Goal: Information Seeking & Learning: Learn about a topic

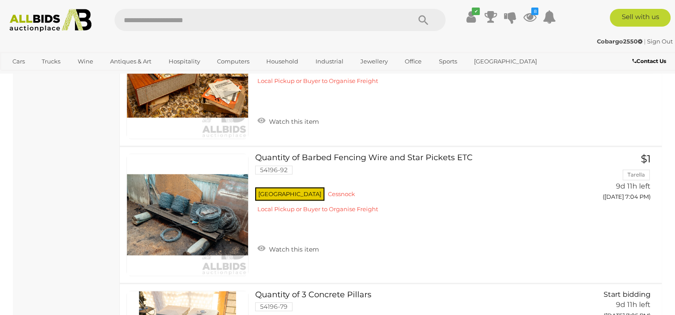
scroll to position [1272, 0]
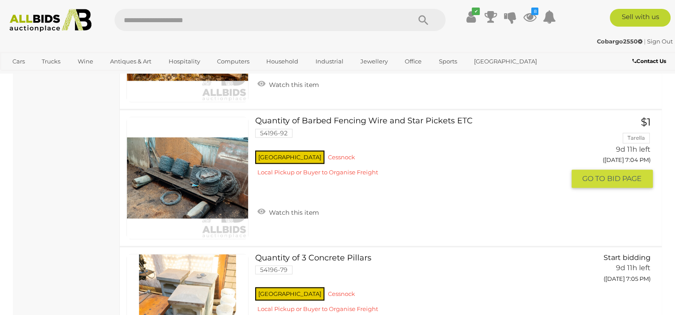
click at [164, 173] on link at bounding box center [187, 178] width 122 height 122
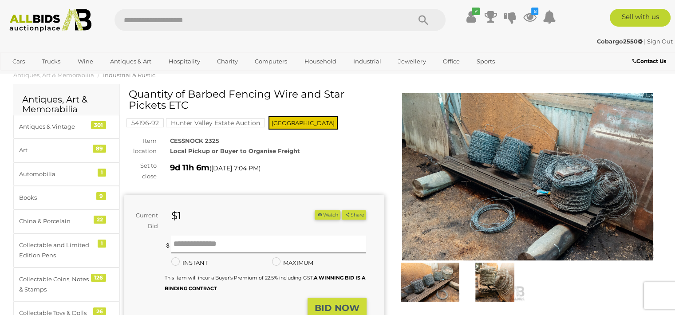
scroll to position [71, 0]
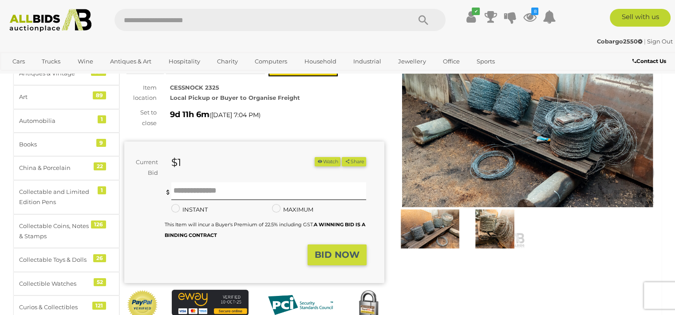
click at [436, 232] on img at bounding box center [430, 228] width 60 height 39
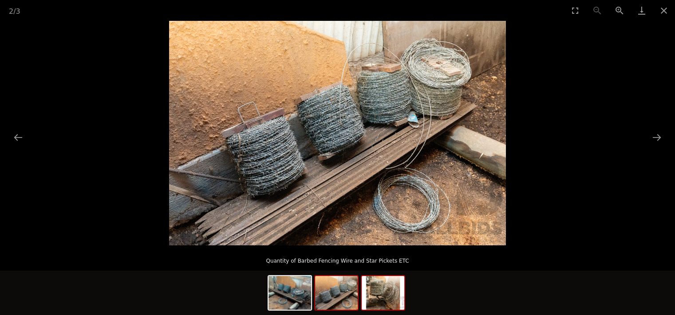
click at [379, 304] on img at bounding box center [383, 293] width 43 height 34
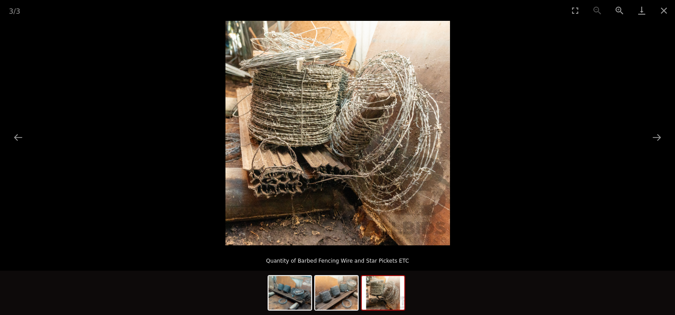
click at [379, 304] on img at bounding box center [383, 293] width 43 height 34
drag, startPoint x: 379, startPoint y: 304, endPoint x: 529, endPoint y: 222, distance: 170.7
click at [529, 222] on div "3 / 3 Quantity of Barbed Fencing Wire and Star Pickets ETC" at bounding box center [337, 157] width 675 height 315
click at [663, 9] on button "Close gallery" at bounding box center [664, 10] width 22 height 21
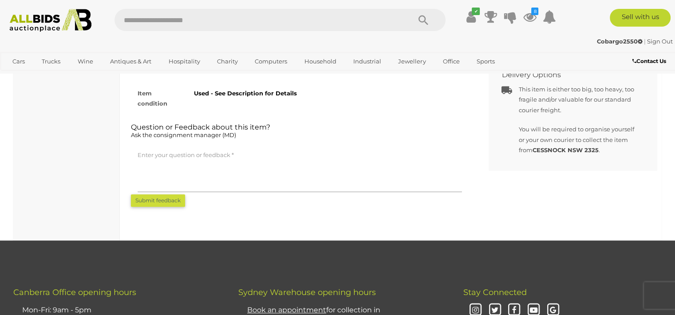
scroll to position [515, 0]
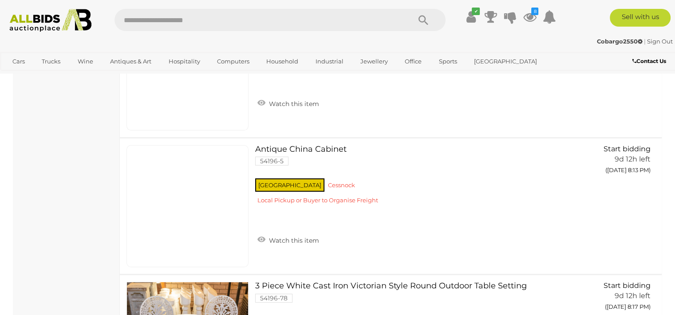
scroll to position [3586, 0]
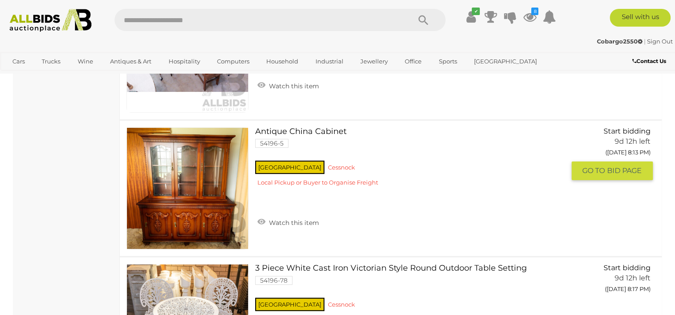
click at [201, 191] on link at bounding box center [187, 188] width 122 height 122
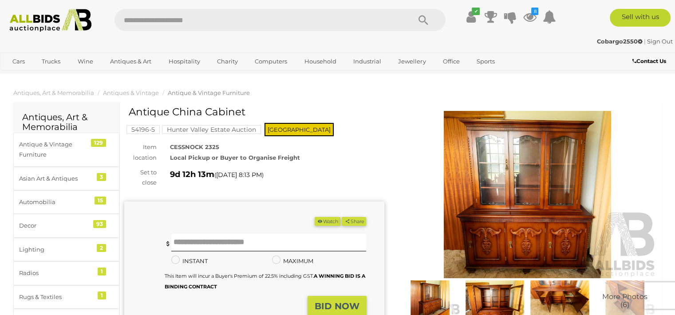
scroll to position [18, 0]
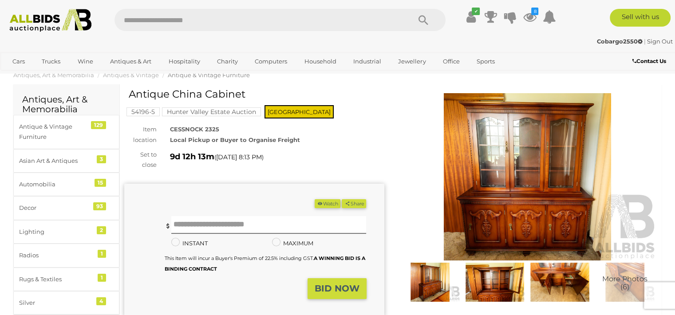
click at [525, 215] on img at bounding box center [527, 176] width 260 height 167
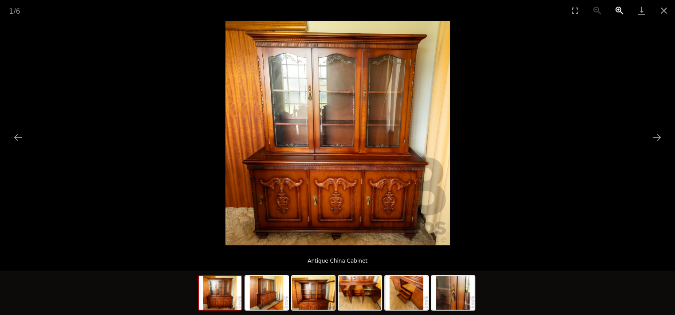
click at [617, 7] on button "Zoom in" at bounding box center [619, 10] width 22 height 21
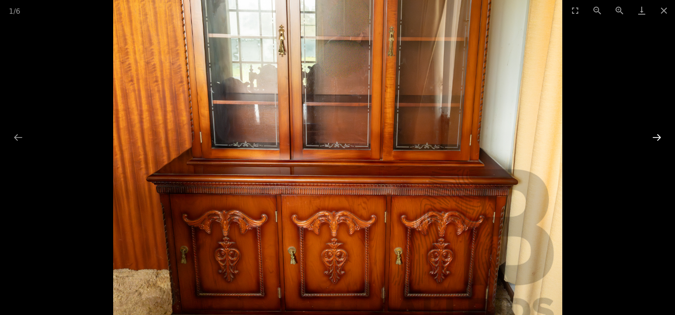
click at [657, 140] on button "Next slide" at bounding box center [656, 137] width 19 height 17
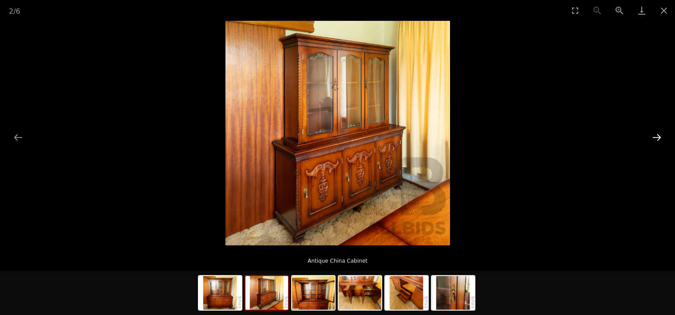
click at [657, 140] on button "Next slide" at bounding box center [656, 137] width 19 height 17
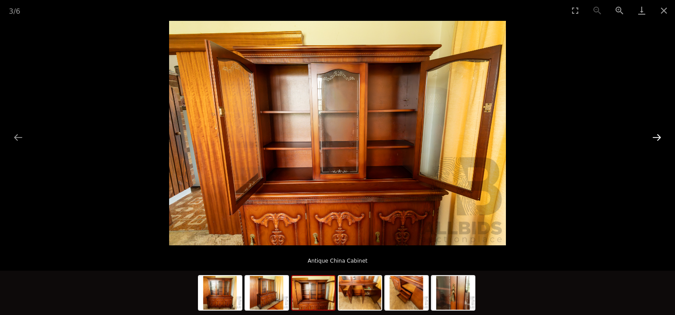
click at [657, 140] on button "Next slide" at bounding box center [656, 137] width 19 height 17
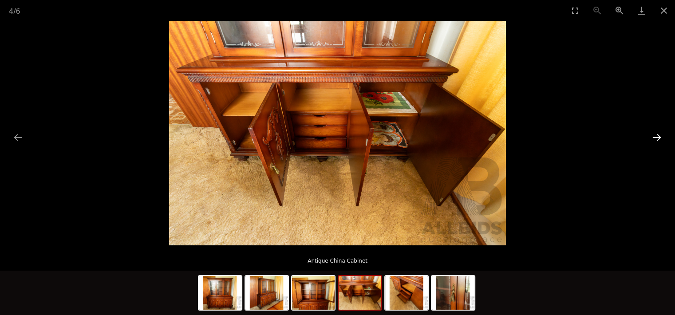
click at [657, 140] on button "Next slide" at bounding box center [656, 137] width 19 height 17
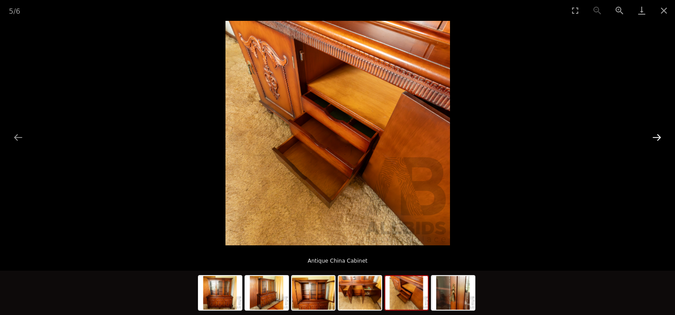
click at [657, 140] on button "Next slide" at bounding box center [656, 137] width 19 height 17
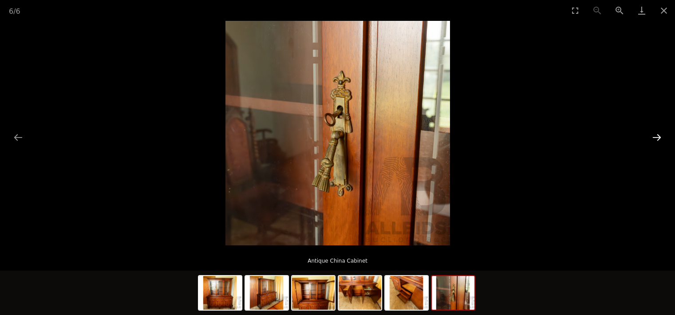
click at [657, 140] on button "Next slide" at bounding box center [656, 137] width 19 height 17
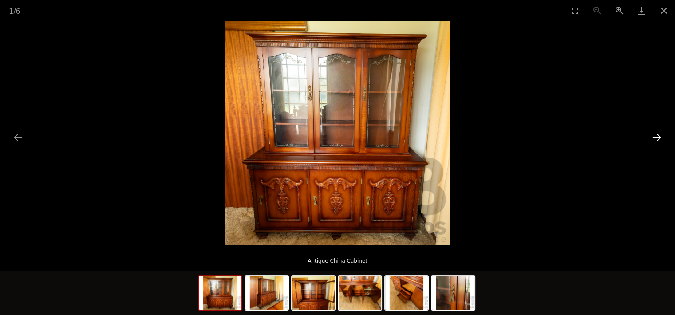
click at [657, 140] on button "Next slide" at bounding box center [656, 137] width 19 height 17
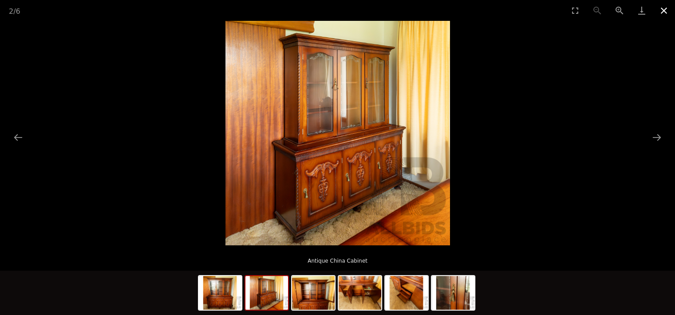
click at [664, 11] on button "Close gallery" at bounding box center [664, 10] width 22 height 21
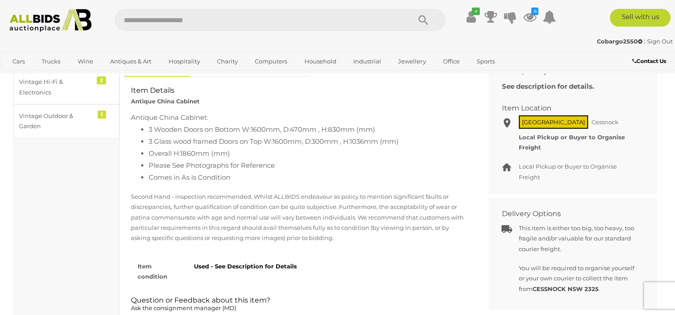
scroll to position [355, 0]
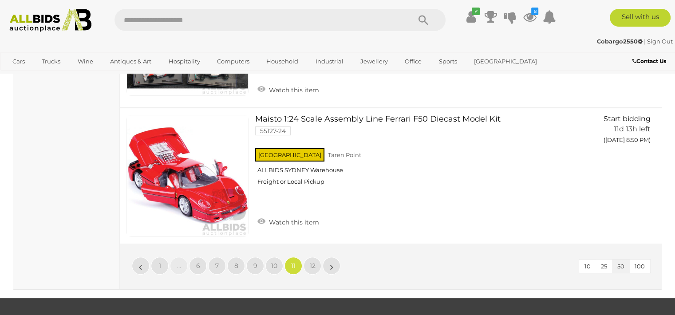
scroll to position [6917, 0]
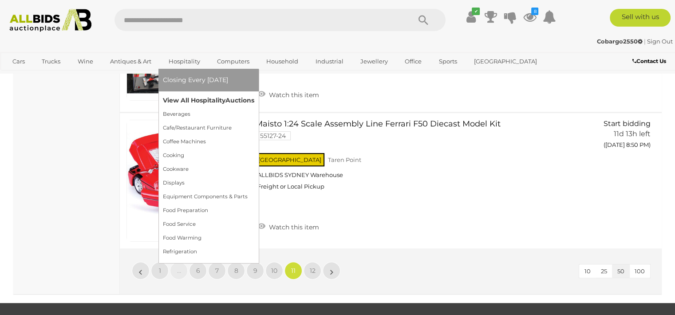
click at [190, 101] on link "View All Hospitality Auctions" at bounding box center [208, 101] width 91 height 14
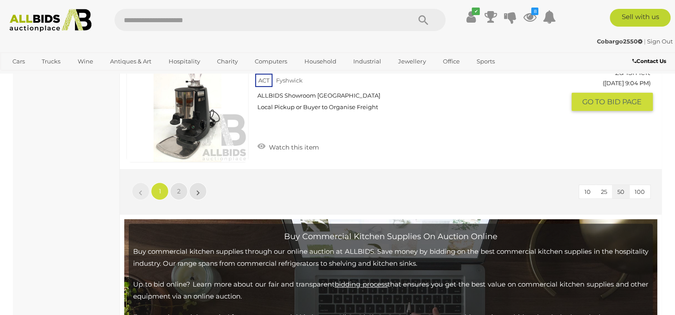
scroll to position [7009, 0]
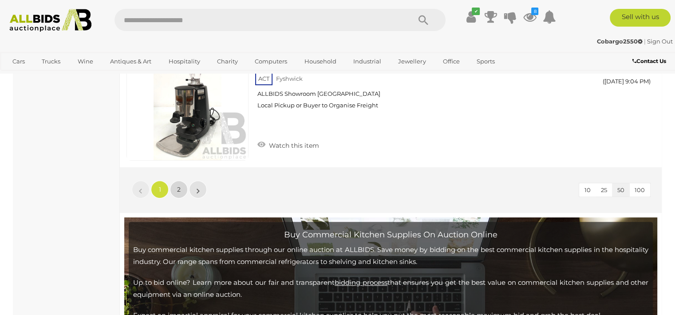
click at [177, 181] on link "2" at bounding box center [179, 190] width 18 height 18
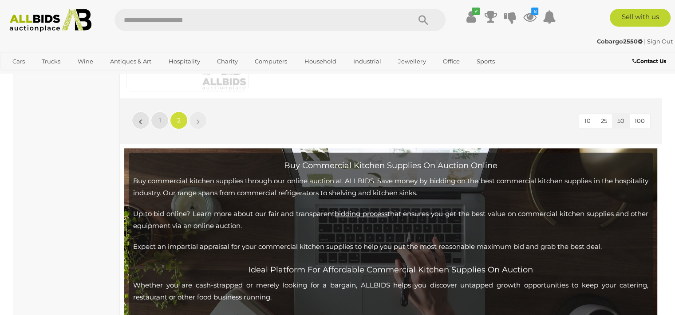
scroll to position [1054, 0]
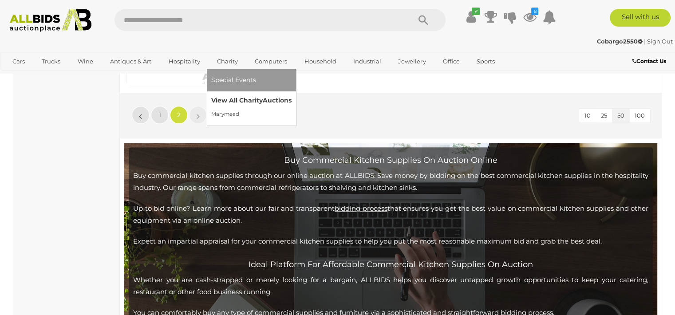
click at [232, 96] on link "View All Charity Auctions" at bounding box center [251, 101] width 80 height 14
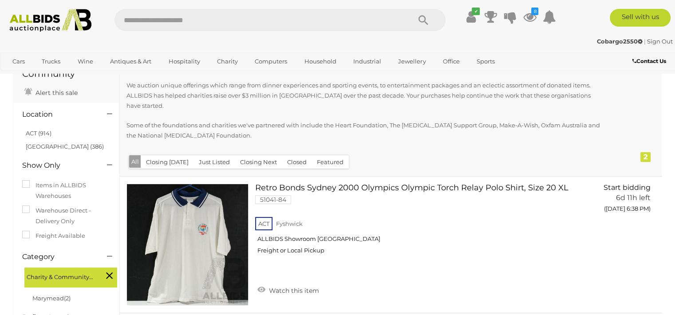
scroll to position [71, 0]
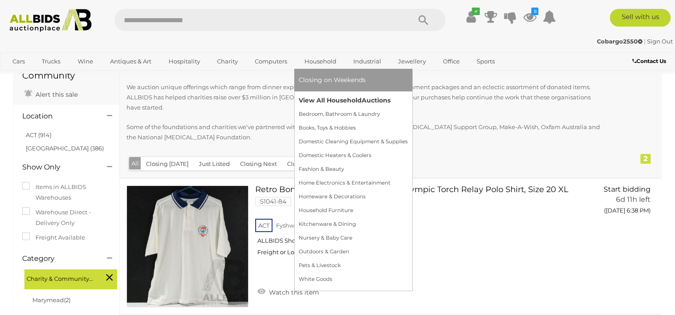
click at [326, 95] on link "View All Household Auctions" at bounding box center [353, 101] width 109 height 14
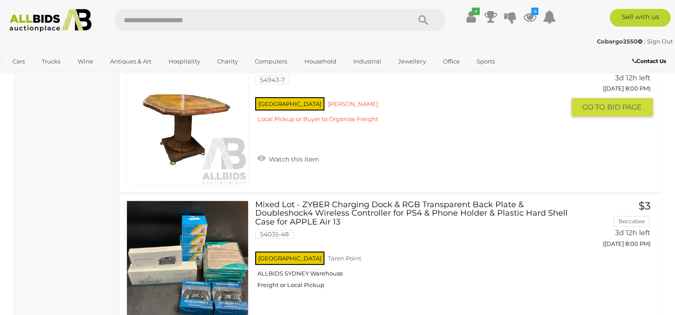
scroll to position [6884, 0]
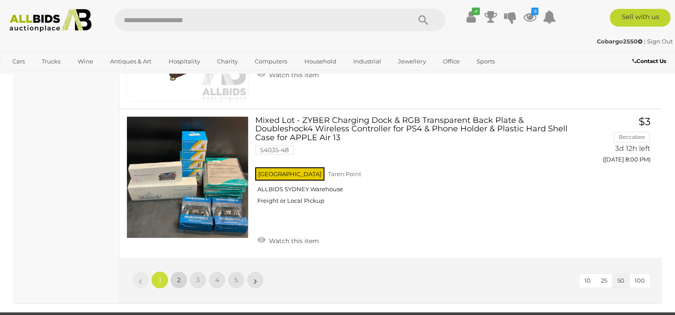
click at [179, 276] on span "2" at bounding box center [179, 280] width 4 height 8
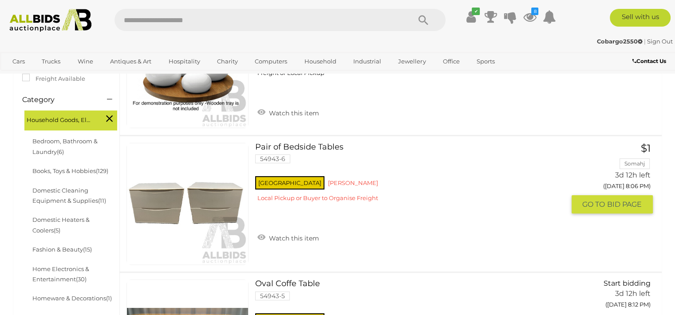
scroll to position [244, 0]
